Goal: Transaction & Acquisition: Download file/media

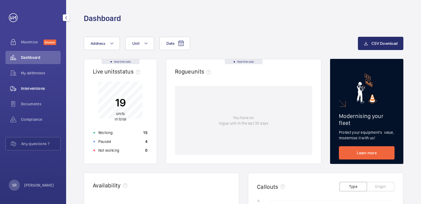
click at [26, 88] on span "Interventions" at bounding box center [41, 89] width 40 height 6
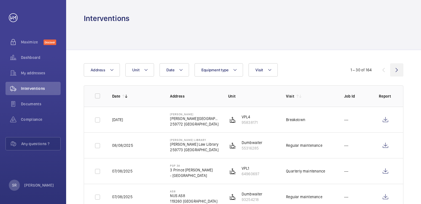
click at [397, 70] on wm-front-icon-button at bounding box center [397, 69] width 13 height 13
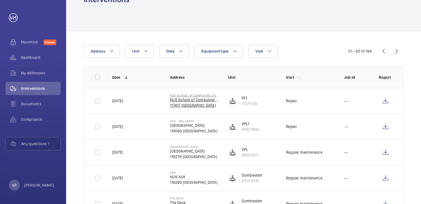
scroll to position [28, 0]
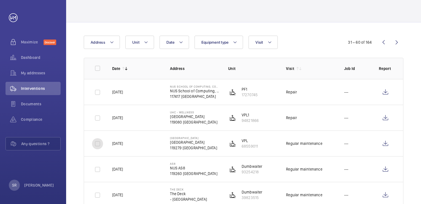
click at [97, 142] on input "checkbox" at bounding box center [97, 143] width 11 height 11
checkbox input "true"
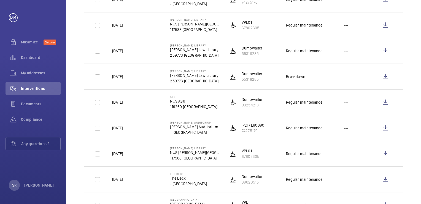
scroll to position [276, 0]
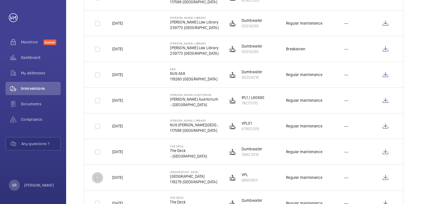
click at [96, 176] on input "checkbox" at bounding box center [97, 177] width 11 height 11
checkbox input "true"
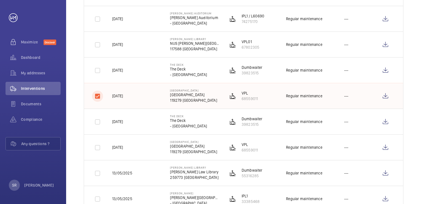
scroll to position [359, 0]
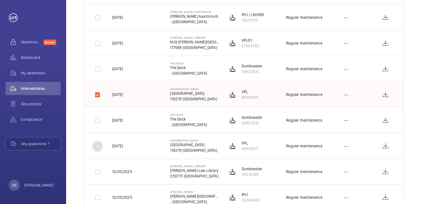
click at [99, 146] on input "checkbox" at bounding box center [97, 145] width 11 height 11
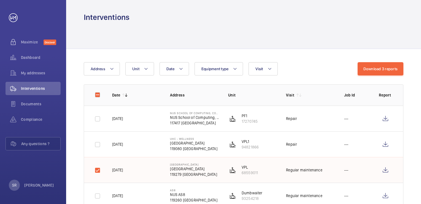
scroll to position [0, 0]
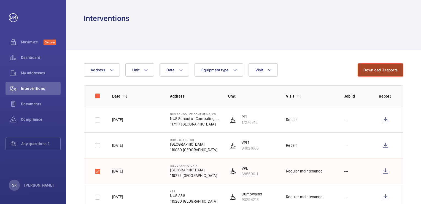
click at [381, 69] on button "Download 3 reports" at bounding box center [381, 69] width 46 height 13
click at [43, 89] on span "Interventions" at bounding box center [41, 89] width 40 height 6
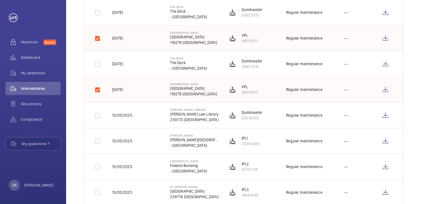
scroll to position [408, 0]
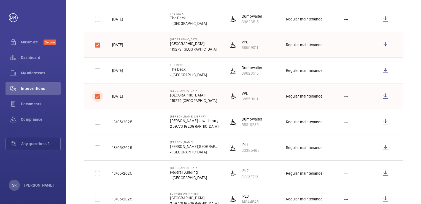
click at [97, 94] on input "checkbox" at bounding box center [97, 96] width 11 height 11
checkbox input "false"
click at [97, 47] on input "checkbox" at bounding box center [97, 44] width 11 height 11
checkbox input "false"
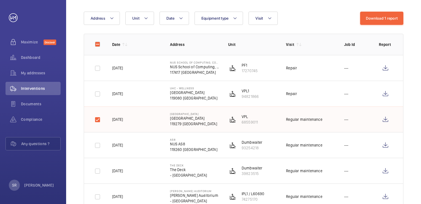
scroll to position [50, 0]
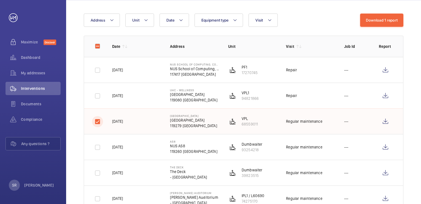
click at [99, 120] on input "checkbox" at bounding box center [97, 121] width 11 height 11
checkbox input "false"
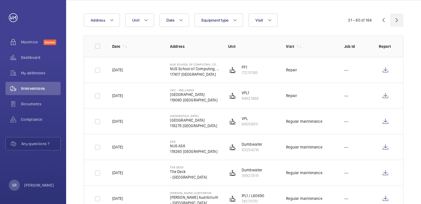
click at [398, 22] on wm-front-icon-button at bounding box center [397, 20] width 13 height 13
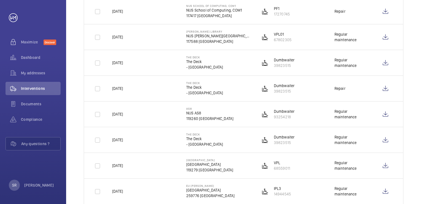
scroll to position [546, 0]
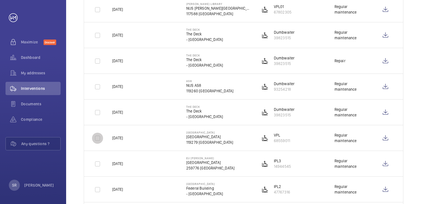
click at [98, 136] on input "checkbox" at bounding box center [97, 137] width 11 height 11
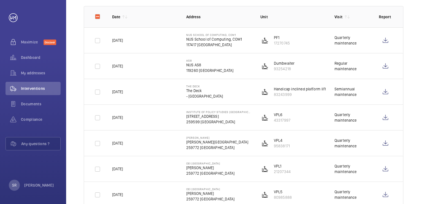
scroll to position [22, 0]
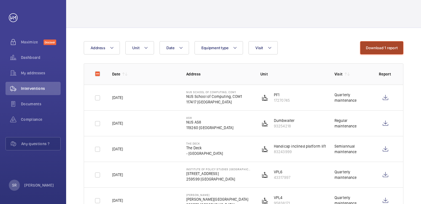
click at [388, 51] on button "Download 1 report" at bounding box center [382, 47] width 43 height 13
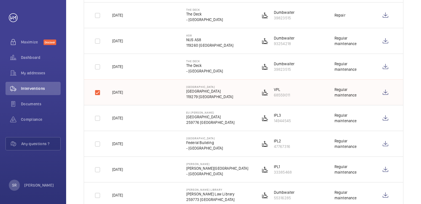
scroll to position [601, 0]
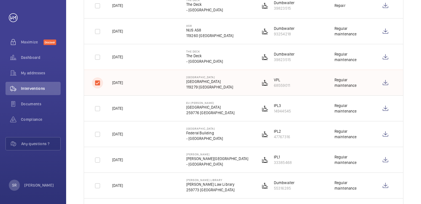
click at [98, 82] on input "checkbox" at bounding box center [97, 82] width 11 height 11
checkbox input "false"
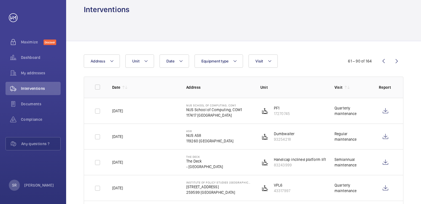
scroll to position [0, 0]
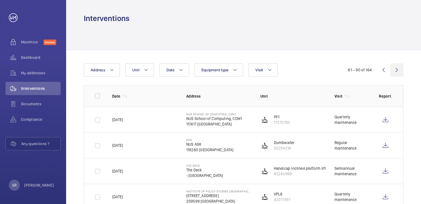
click at [400, 70] on wm-front-icon-button at bounding box center [397, 69] width 13 height 13
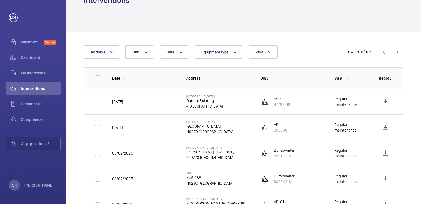
scroll to position [28, 0]
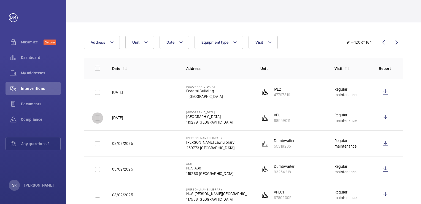
click at [96, 119] on input "checkbox" at bounding box center [97, 117] width 11 height 11
checkbox input "true"
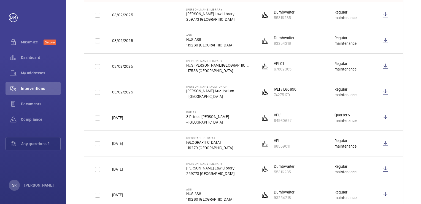
scroll to position [165, 0]
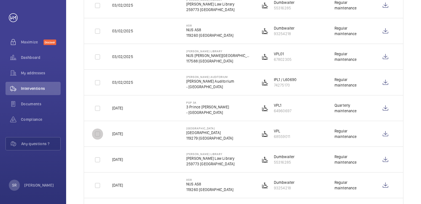
click at [95, 133] on input "checkbox" at bounding box center [97, 133] width 11 height 11
checkbox input "true"
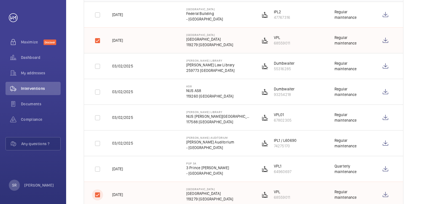
scroll to position [0, 0]
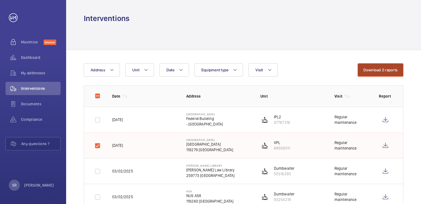
click at [383, 71] on button "Download 2 reports" at bounding box center [381, 69] width 46 height 13
click at [96, 144] on input "checkbox" at bounding box center [97, 145] width 11 height 11
checkbox input "false"
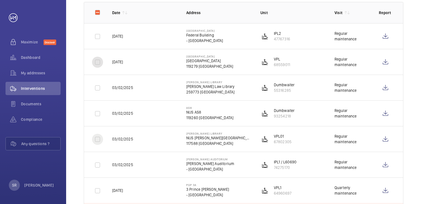
scroll to position [165, 0]
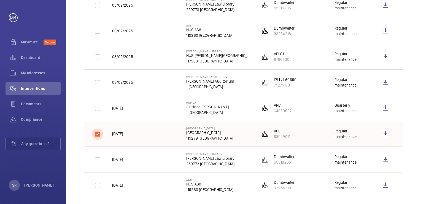
click at [95, 132] on input "checkbox" at bounding box center [97, 133] width 11 height 11
checkbox input "false"
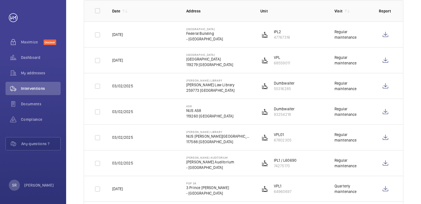
scroll to position [0, 0]
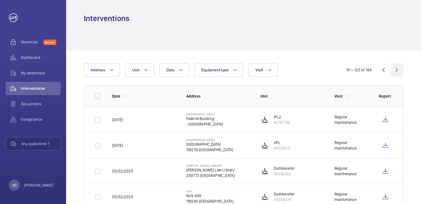
click at [397, 70] on wm-front-icon-button at bounding box center [397, 69] width 13 height 13
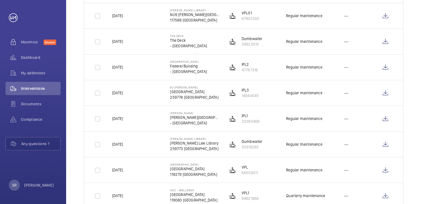
scroll to position [524, 0]
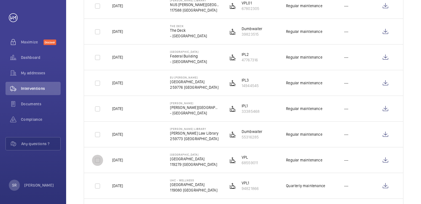
click at [97, 159] on input "checkbox" at bounding box center [97, 159] width 11 height 11
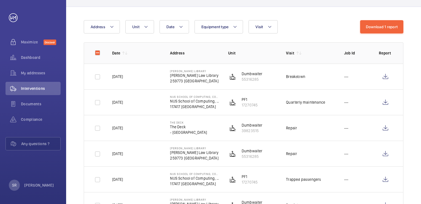
scroll to position [0, 0]
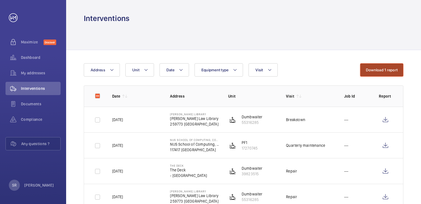
click at [369, 66] on button "Download 1 report" at bounding box center [382, 69] width 43 height 13
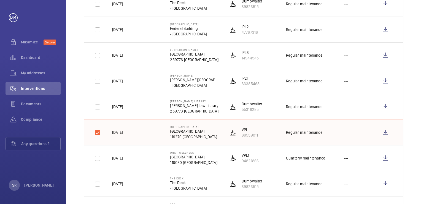
scroll to position [579, 0]
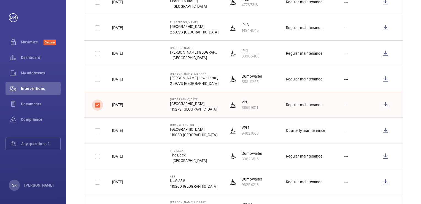
click at [98, 104] on input "checkbox" at bounding box center [97, 104] width 11 height 11
checkbox input "false"
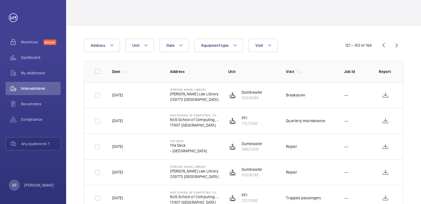
scroll to position [0, 0]
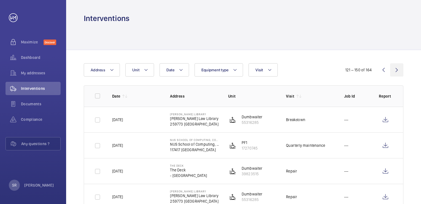
click at [397, 69] on wm-front-icon-button at bounding box center [397, 69] width 13 height 13
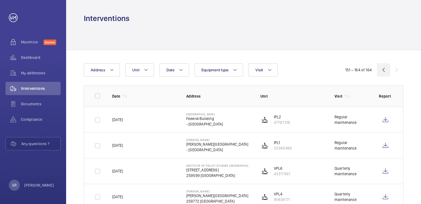
click at [383, 70] on wm-front-icon-button at bounding box center [383, 69] width 13 height 13
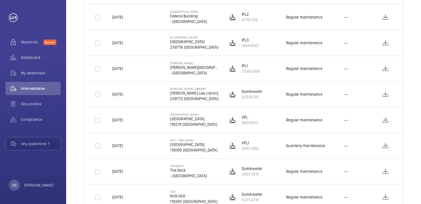
scroll to position [574, 0]
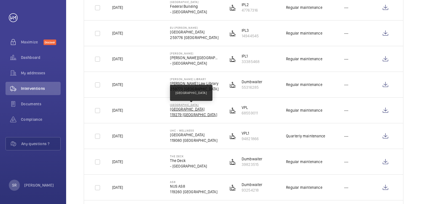
click at [201, 108] on p "[GEOGRAPHIC_DATA]" at bounding box center [193, 109] width 47 height 6
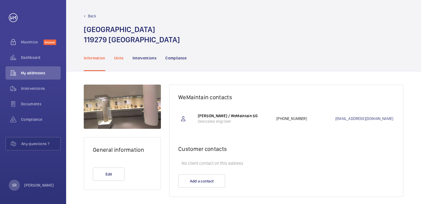
click at [119, 58] on p "Units" at bounding box center [119, 58] width 10 height 6
click at [38, 90] on span "Interventions" at bounding box center [41, 89] width 40 height 6
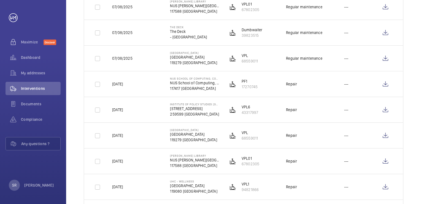
scroll to position [276, 0]
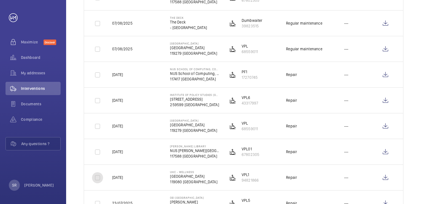
click at [98, 177] on input "checkbox" at bounding box center [97, 177] width 11 height 11
checkbox input "true"
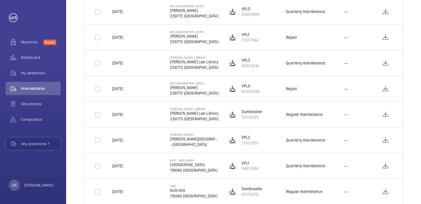
scroll to position [579, 0]
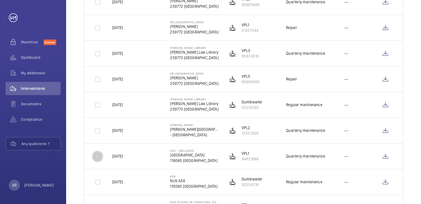
click at [98, 156] on input "checkbox" at bounding box center [97, 156] width 11 height 11
checkbox input "true"
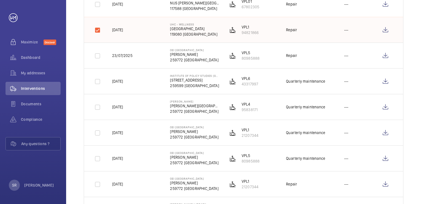
scroll to position [414, 0]
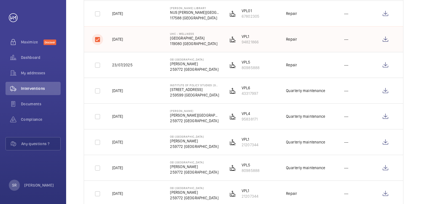
click at [98, 39] on input "checkbox" at bounding box center [97, 39] width 11 height 11
checkbox input "false"
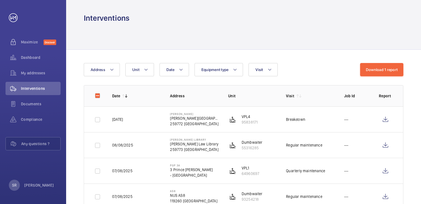
scroll to position [0, 0]
click at [376, 69] on button "Download 1 report" at bounding box center [382, 69] width 43 height 13
click at [224, 36] on div at bounding box center [244, 36] width 320 height 26
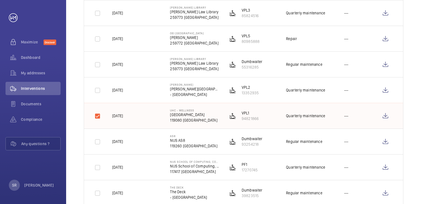
scroll to position [634, 0]
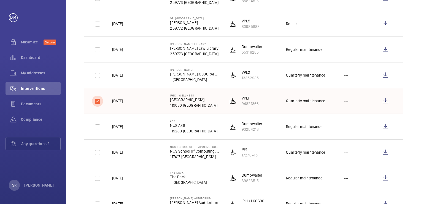
click at [98, 100] on input "checkbox" at bounding box center [97, 100] width 11 height 11
checkbox input "false"
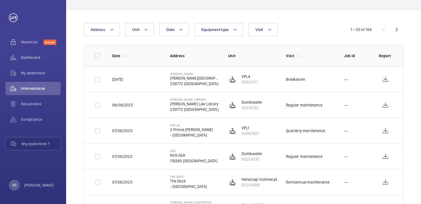
scroll to position [0, 0]
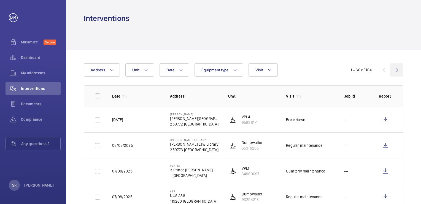
click at [396, 69] on wm-front-icon-button at bounding box center [397, 69] width 13 height 13
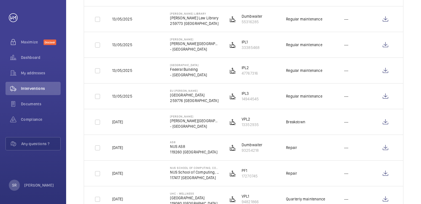
scroll to position [524, 0]
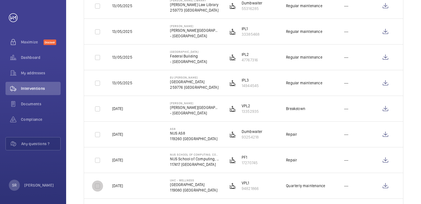
click at [98, 185] on input "checkbox" at bounding box center [97, 185] width 11 height 11
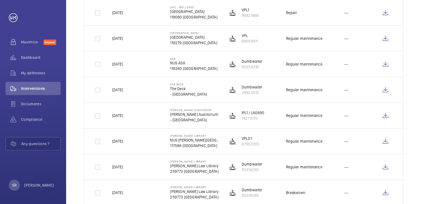
scroll to position [0, 0]
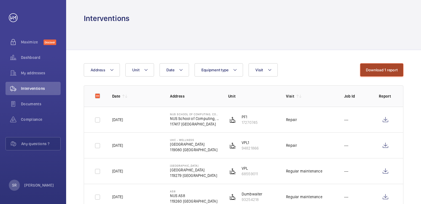
click at [372, 71] on button "Download 1 report" at bounding box center [382, 69] width 43 height 13
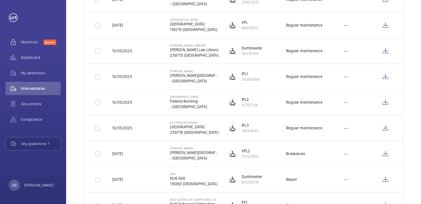
scroll to position [552, 0]
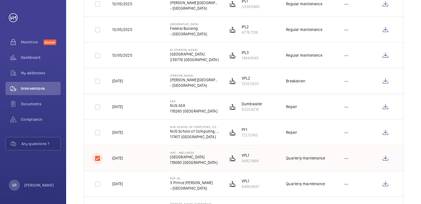
click at [98, 158] on input "checkbox" at bounding box center [97, 158] width 11 height 11
checkbox input "false"
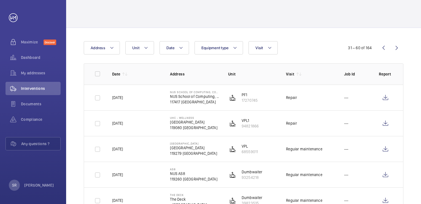
scroll to position [0, 0]
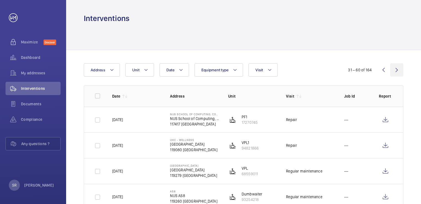
click at [396, 70] on wm-front-icon-button at bounding box center [397, 69] width 13 height 13
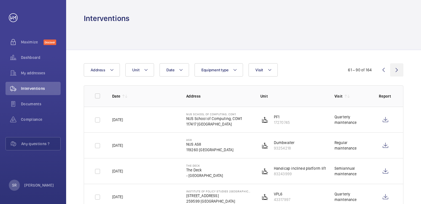
click at [397, 68] on wm-front-icon-button at bounding box center [397, 69] width 13 height 13
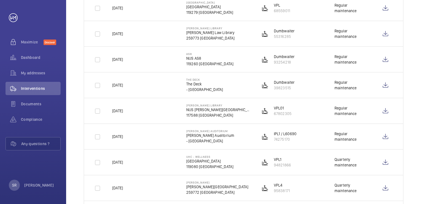
scroll to position [303, 0]
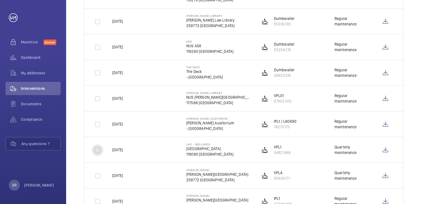
click at [97, 150] on input "checkbox" at bounding box center [97, 149] width 11 height 11
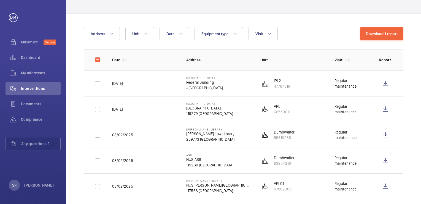
scroll to position [0, 0]
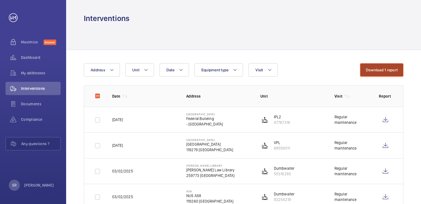
click at [374, 71] on button "Download 1 report" at bounding box center [382, 69] width 43 height 13
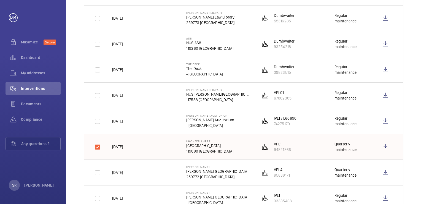
scroll to position [359, 0]
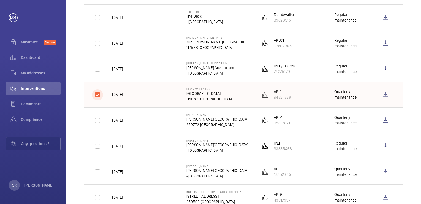
click at [98, 92] on input "checkbox" at bounding box center [97, 94] width 11 height 11
checkbox input "false"
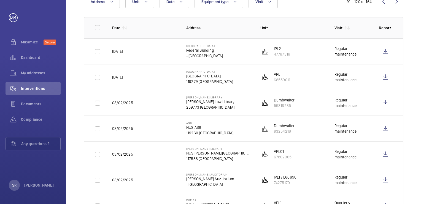
scroll to position [55, 0]
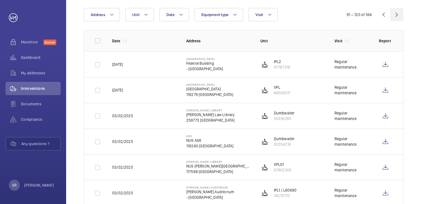
click at [396, 14] on wm-front-icon-button at bounding box center [397, 14] width 13 height 13
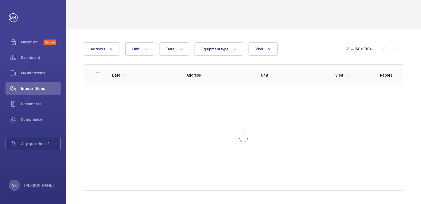
scroll to position [21, 0]
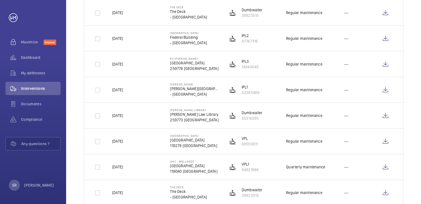
scroll to position [552, 0]
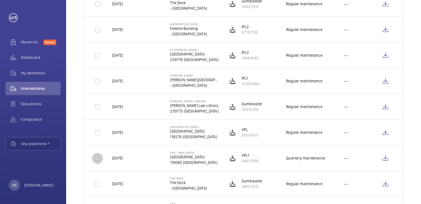
click at [99, 158] on input "checkbox" at bounding box center [97, 158] width 11 height 11
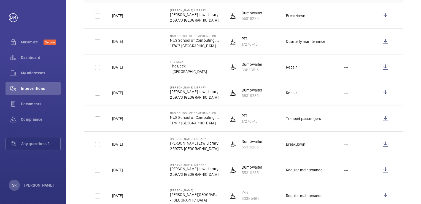
scroll to position [0, 0]
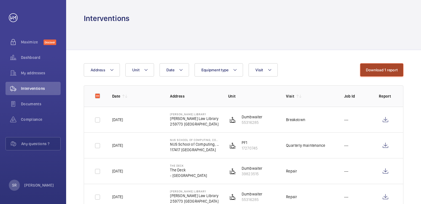
click at [375, 74] on button "Download 1 report" at bounding box center [382, 69] width 43 height 13
click at [235, 37] on div at bounding box center [244, 36] width 320 height 26
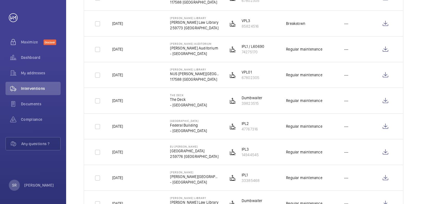
scroll to position [524, 0]
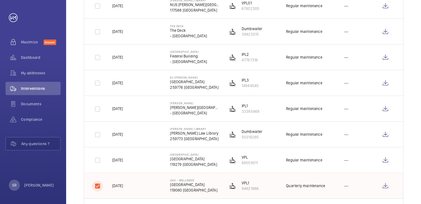
click at [96, 184] on input "checkbox" at bounding box center [97, 185] width 11 height 11
checkbox input "false"
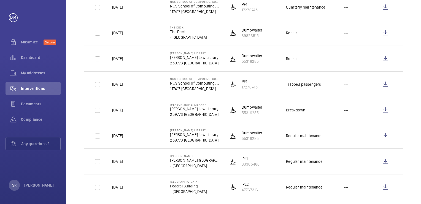
scroll to position [0, 0]
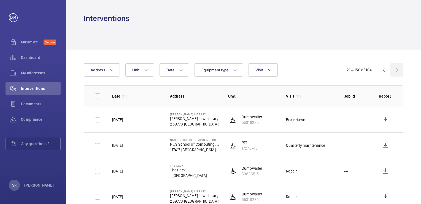
click at [397, 68] on wm-front-icon-button at bounding box center [397, 69] width 13 height 13
